Goal: Task Accomplishment & Management: Manage account settings

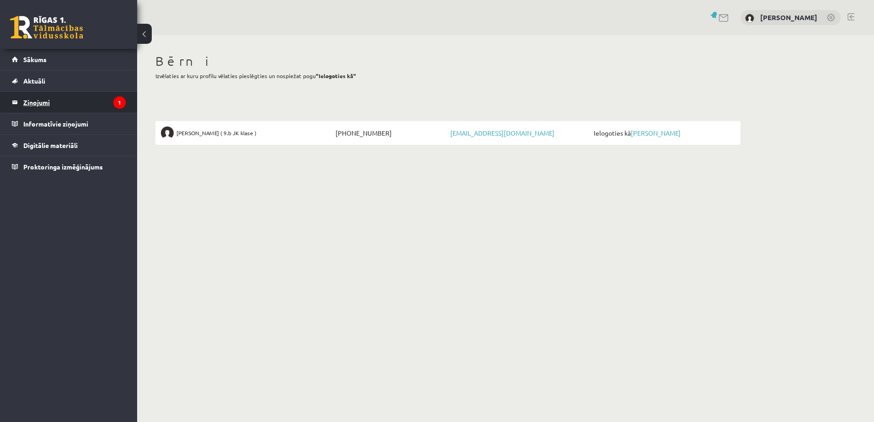
click at [90, 99] on legend "Ziņojumi 1" at bounding box center [74, 102] width 102 height 21
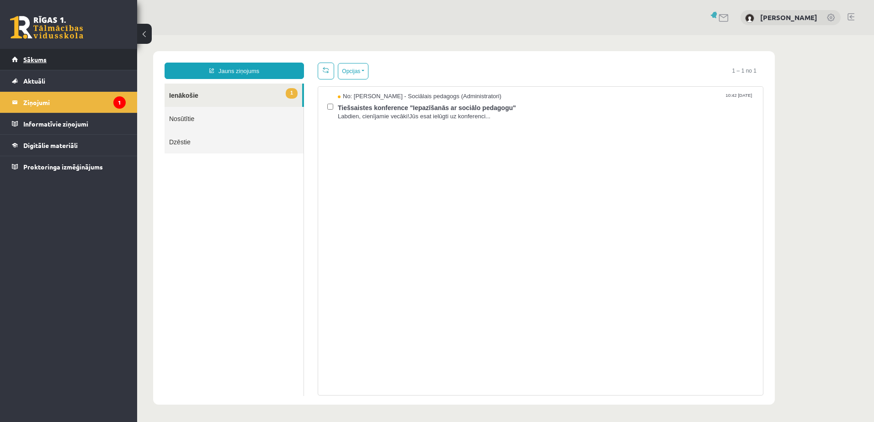
click at [50, 62] on link "Sākums" at bounding box center [69, 59] width 114 height 21
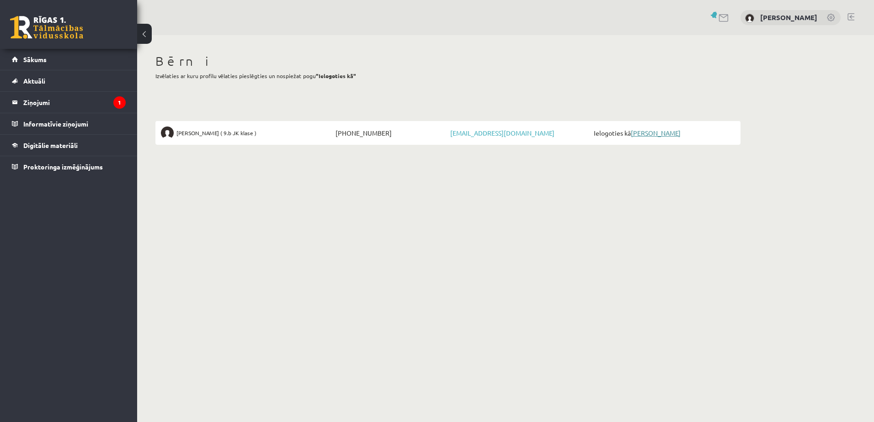
click at [643, 135] on link "[PERSON_NAME]" at bounding box center [656, 133] width 50 height 8
